Goal: Task Accomplishment & Management: Use online tool/utility

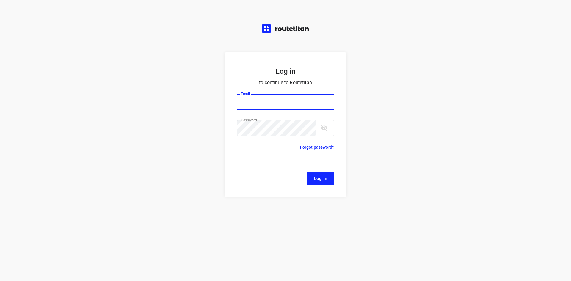
type input "[EMAIL_ADDRESS][DOMAIN_NAME]"
click at [323, 176] on span "Log In" at bounding box center [319, 178] width 13 height 8
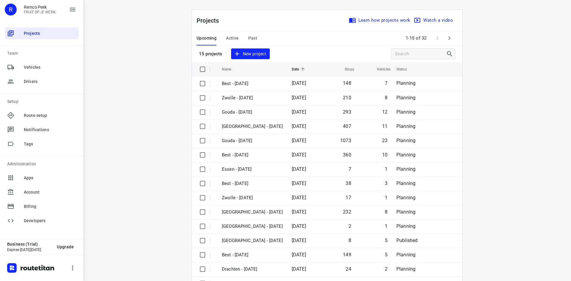
click at [303, 39] on div "Upcoming Active Past 1-15 of 32" at bounding box center [327, 38] width 270 height 14
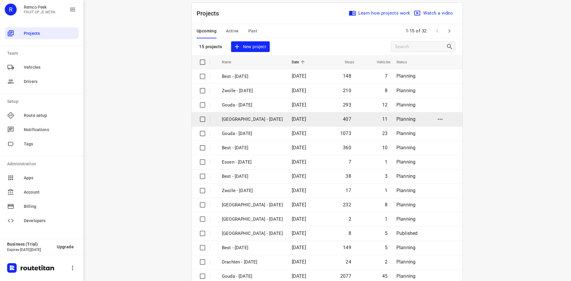
scroll to position [20, 0]
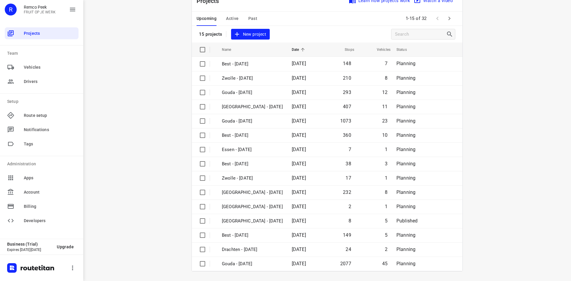
click at [162, 26] on div "i © 2025 Routetitan , © Stadia Maps , © OpenMapTiles © OpenStreetMap contributo…" at bounding box center [326, 140] width 487 height 281
click at [282, 18] on div "Upcoming Active Past 1-15 of 32" at bounding box center [327, 19] width 270 height 14
click at [229, 9] on div "Projects Learn how projects work Watch a video" at bounding box center [327, 0] width 270 height 21
click at [230, 18] on span "Active" at bounding box center [232, 18] width 12 height 7
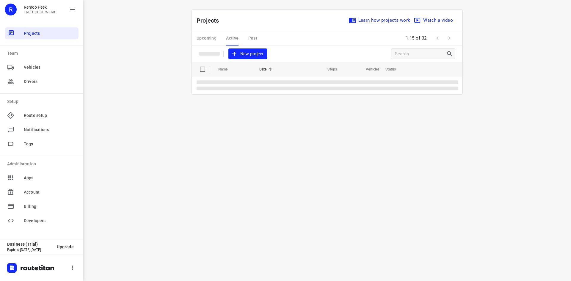
scroll to position [0, 0]
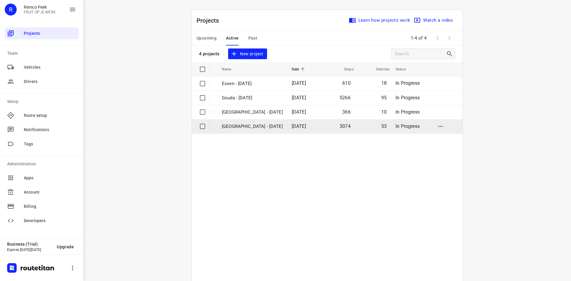
click at [234, 127] on p "[GEOGRAPHIC_DATA] - [DATE]" at bounding box center [252, 126] width 61 height 7
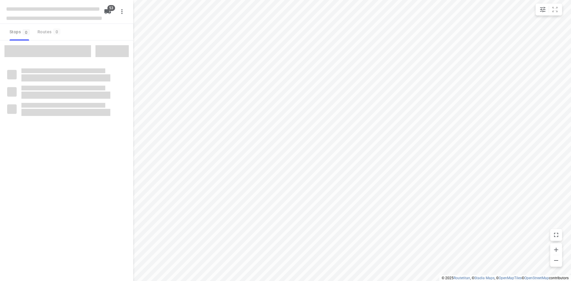
checkbox input "true"
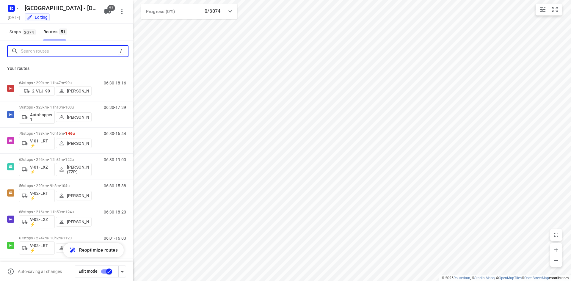
click at [64, 50] on input "Search routes" at bounding box center [69, 51] width 97 height 9
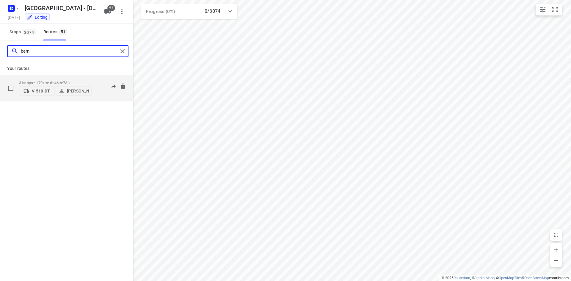
type input "bern"
click at [104, 92] on div "06:30-13:15" at bounding box center [111, 90] width 30 height 18
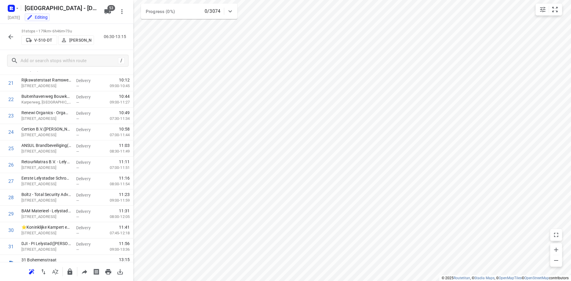
scroll to position [362, 0]
